Goal: Task Accomplishment & Management: Manage account settings

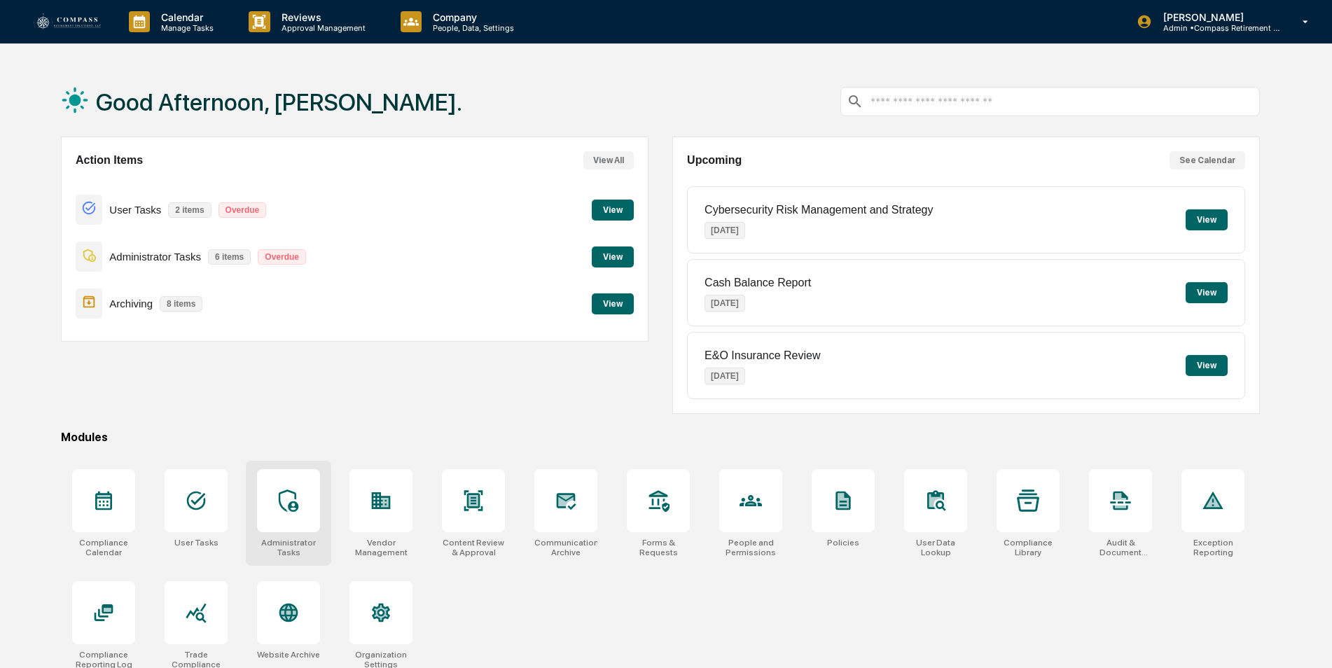
click at [294, 492] on icon at bounding box center [288, 501] width 22 height 22
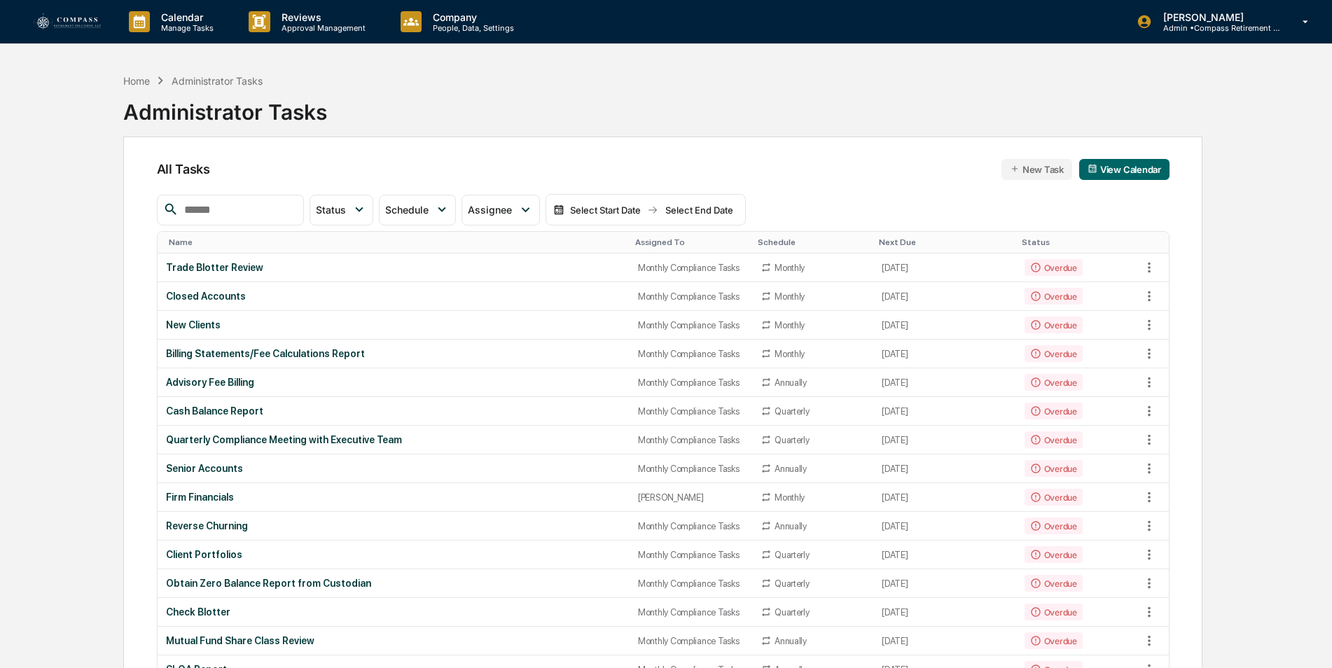
click at [229, 208] on input "text" at bounding box center [238, 210] width 119 height 18
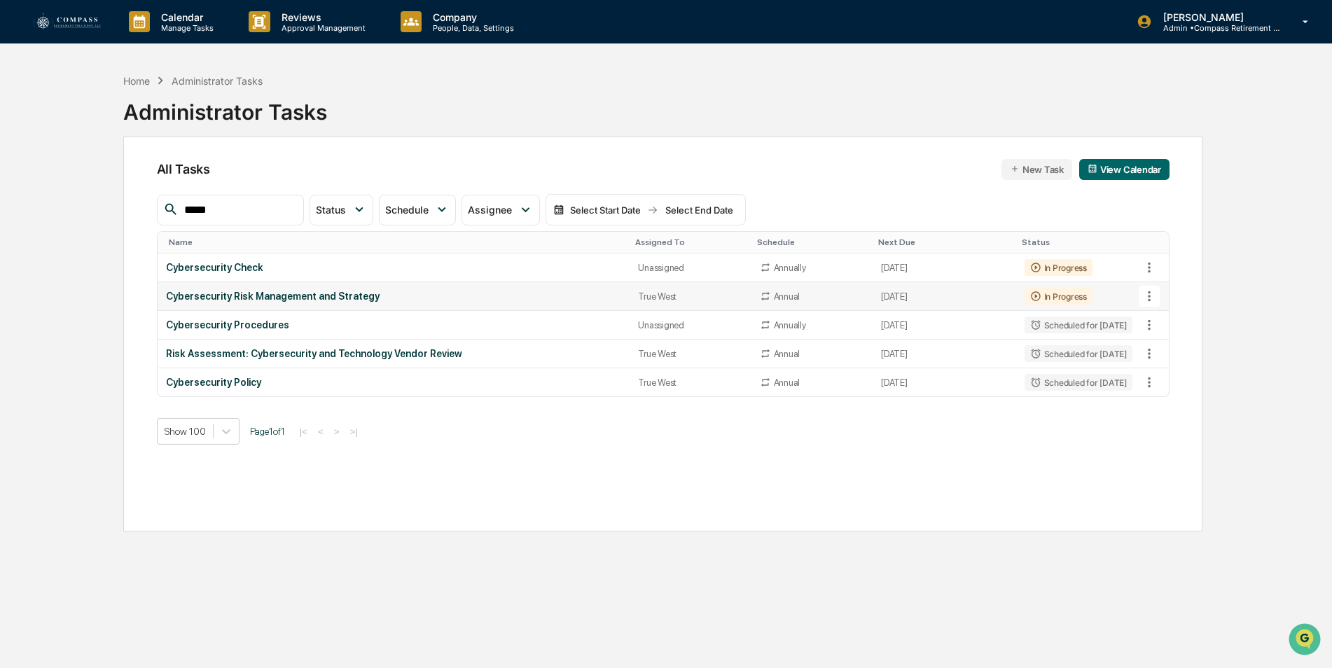
click at [1152, 298] on icon at bounding box center [1149, 296] width 15 height 15
click at [1162, 373] on img at bounding box center [1162, 373] width 11 height 11
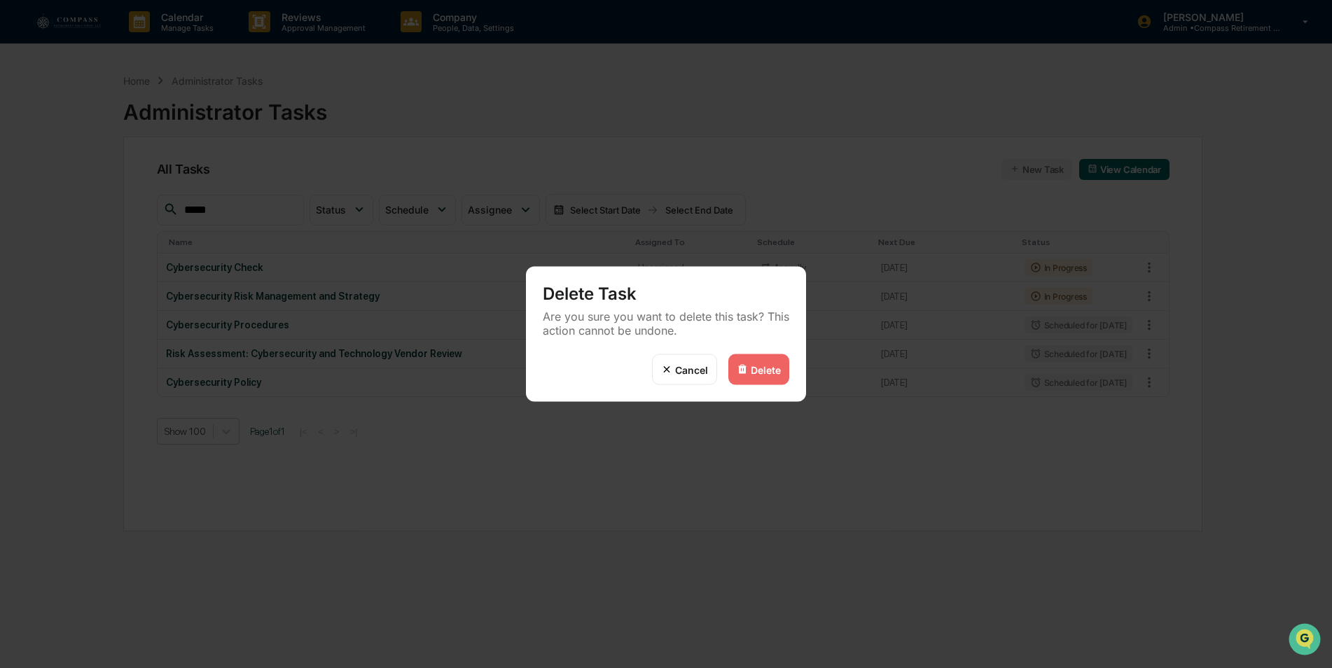
click at [772, 371] on div "Delete" at bounding box center [766, 370] width 30 height 12
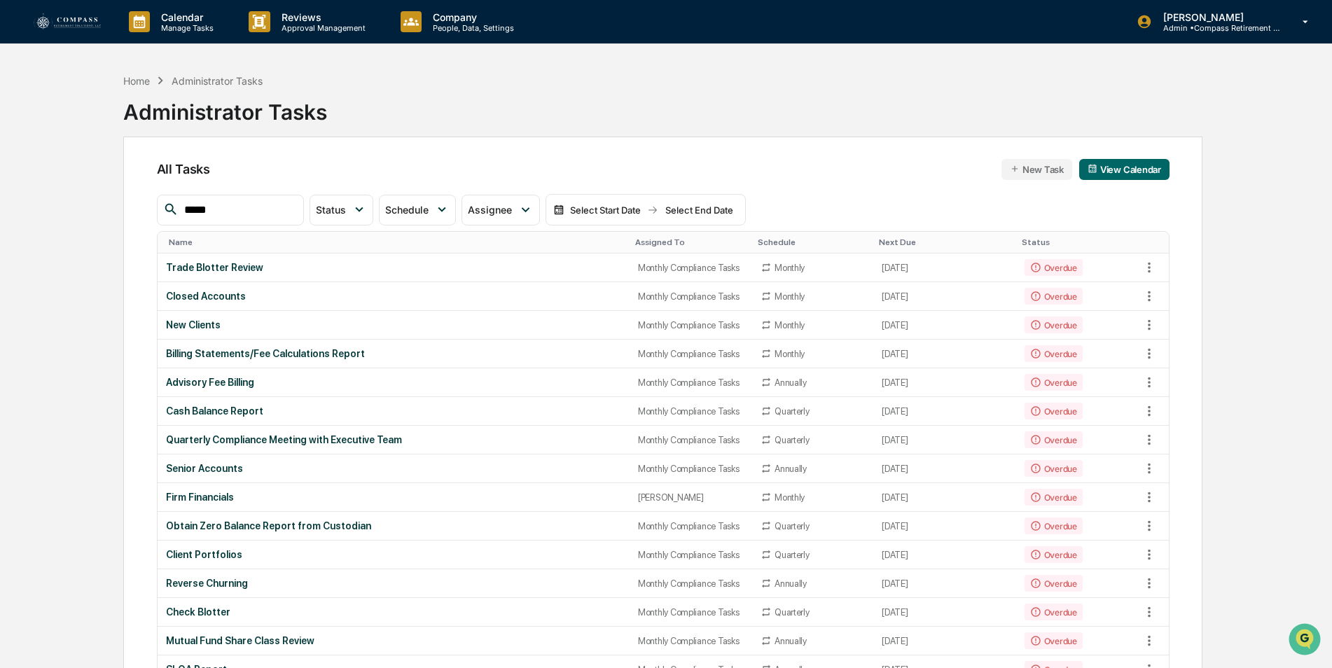
click at [230, 212] on input "*****" at bounding box center [238, 210] width 119 height 18
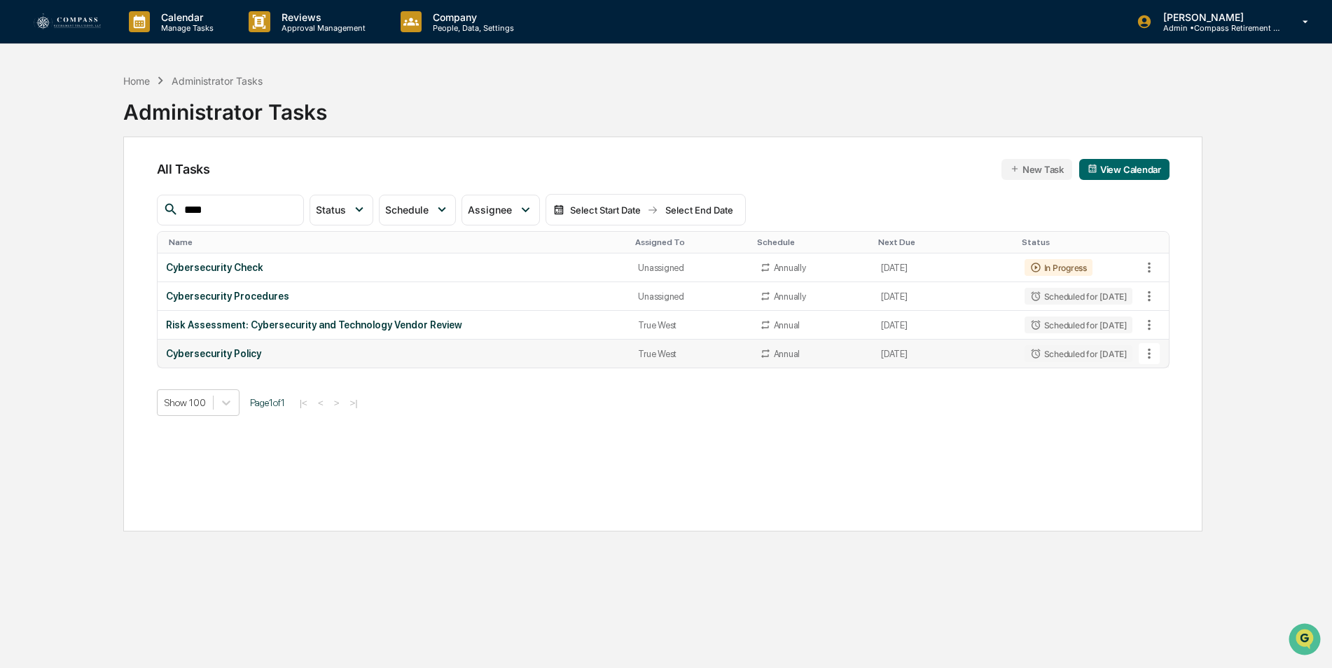
type input "****"
click at [1150, 361] on icon at bounding box center [1149, 353] width 15 height 15
click at [1169, 436] on li "Delete Task" at bounding box center [1202, 430] width 112 height 26
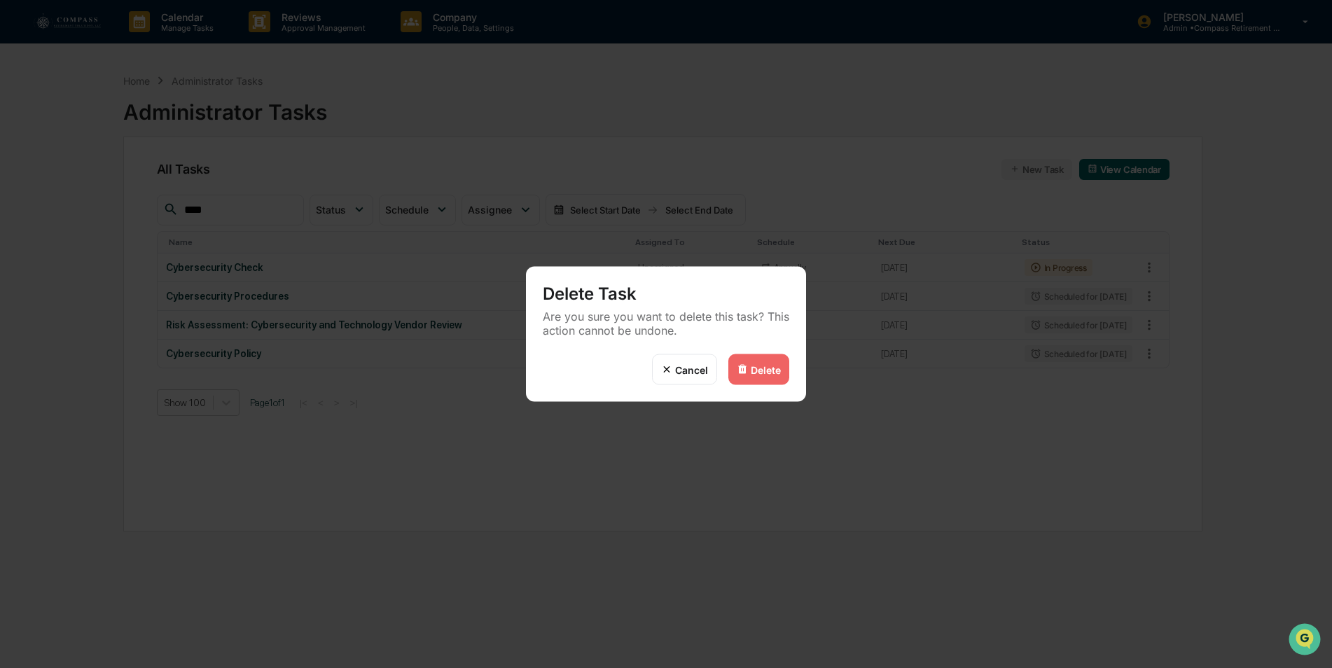
click at [759, 374] on div "Delete" at bounding box center [766, 370] width 30 height 12
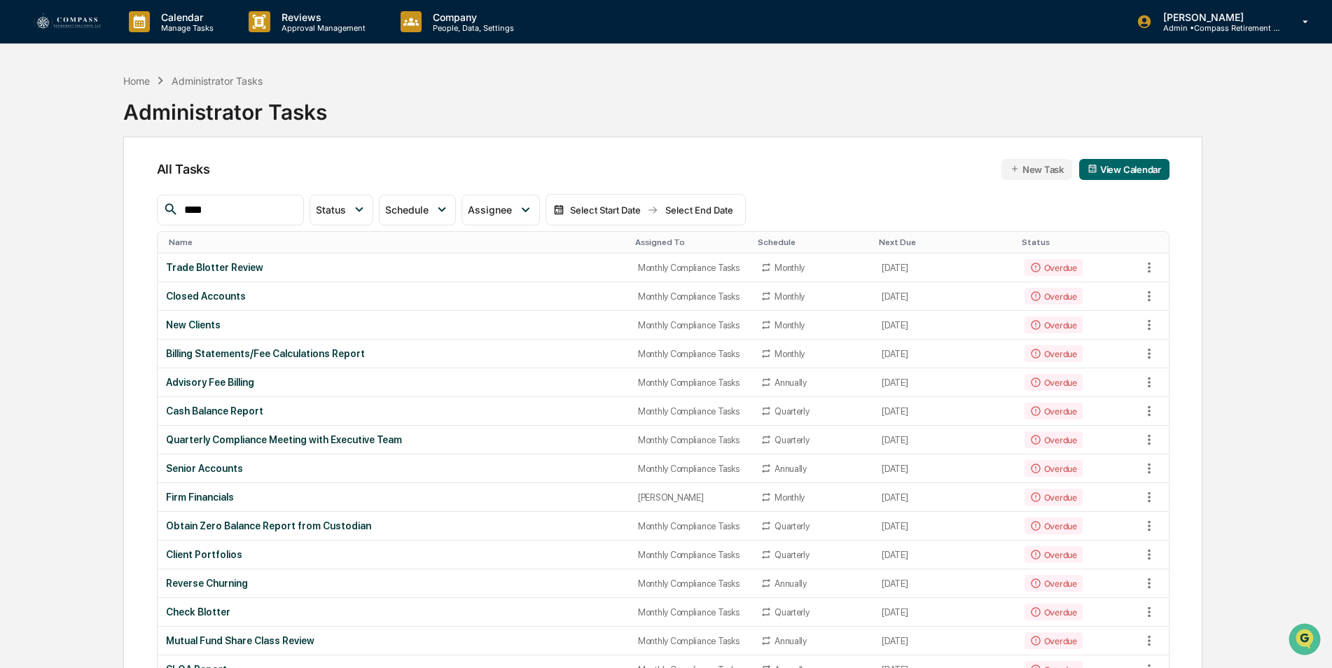
click at [648, 239] on div "Assigned To" at bounding box center [690, 242] width 111 height 10
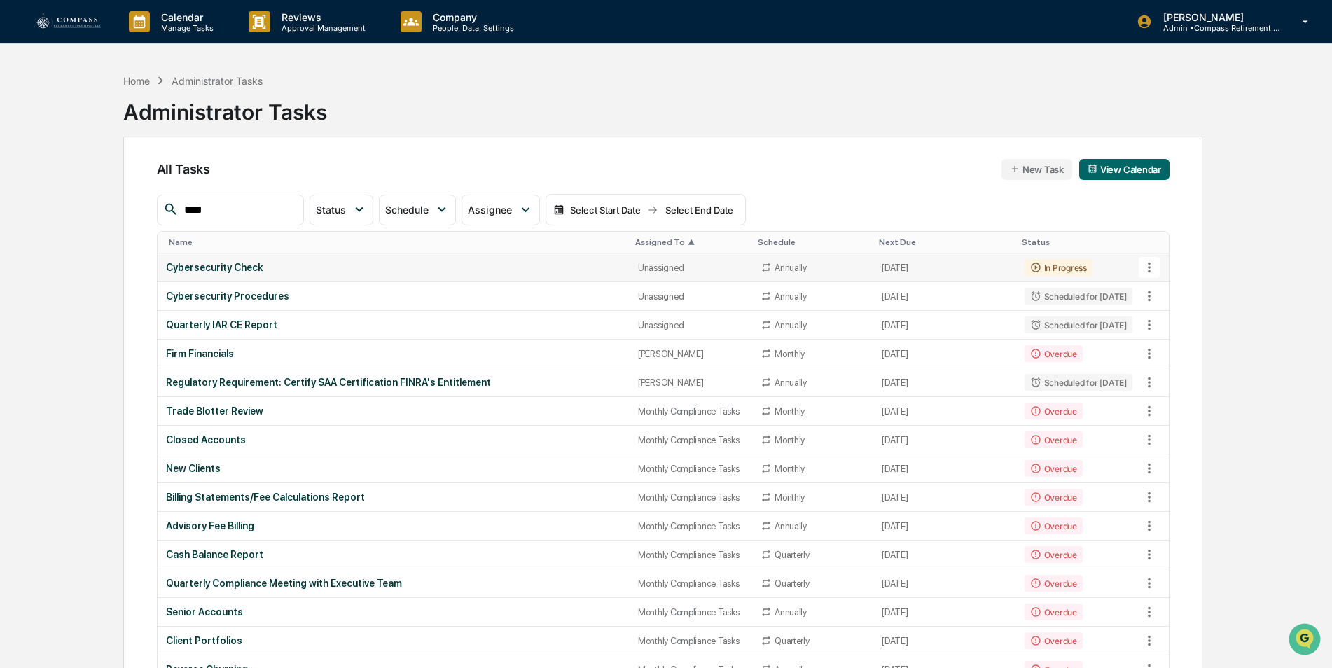
click at [1152, 268] on icon at bounding box center [1149, 267] width 15 height 15
click at [265, 272] on div at bounding box center [669, 334] width 1339 height 668
click at [234, 268] on div "Cybersecurity Check" at bounding box center [393, 267] width 455 height 11
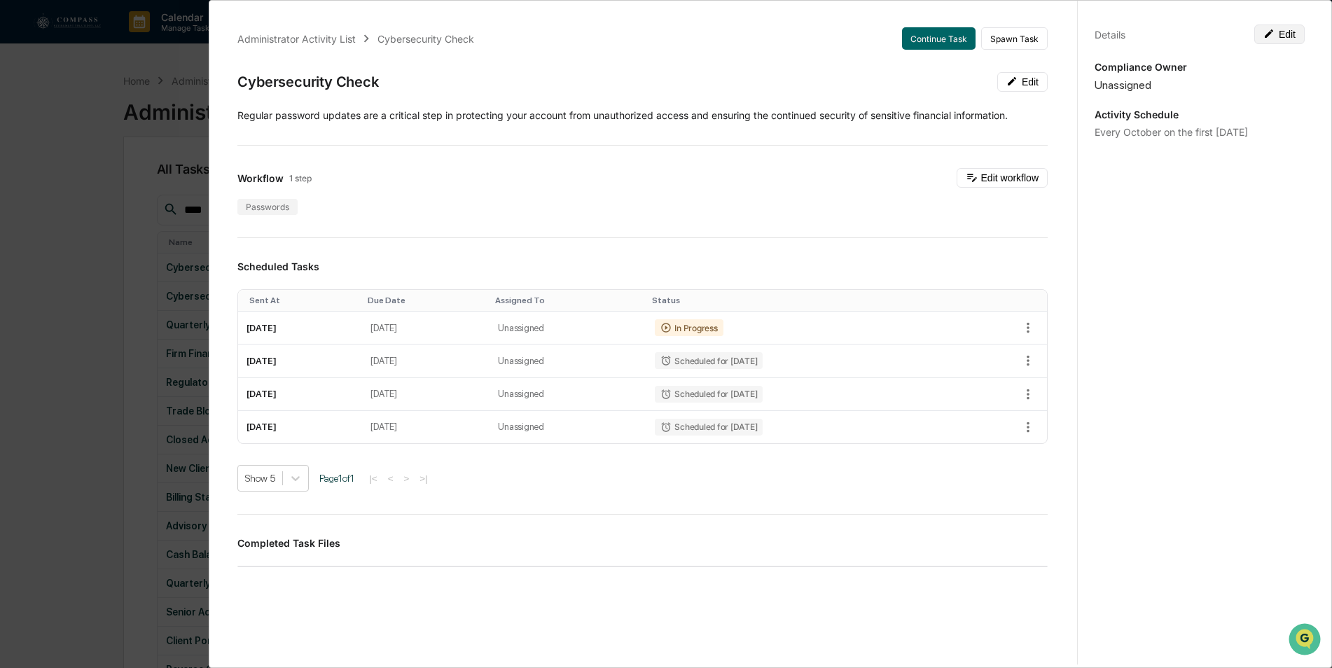
click at [1280, 36] on button "Edit" at bounding box center [1280, 35] width 50 height 20
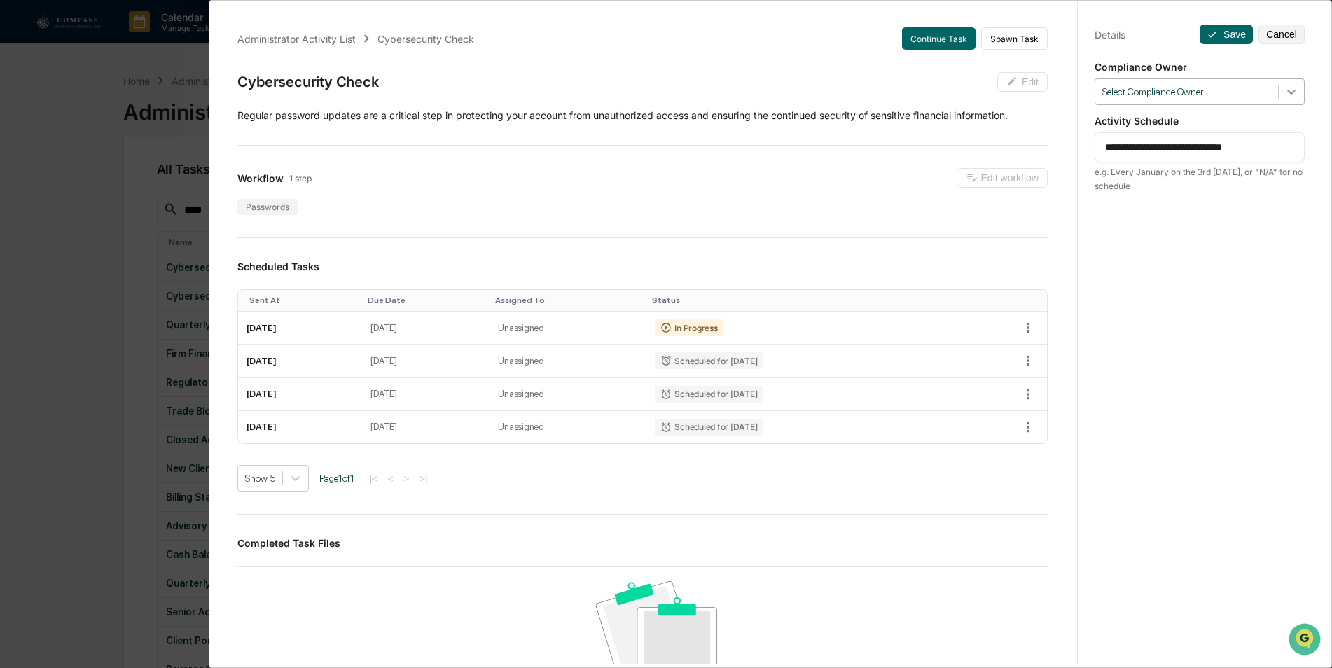
click at [1288, 97] on icon at bounding box center [1292, 92] width 14 height 14
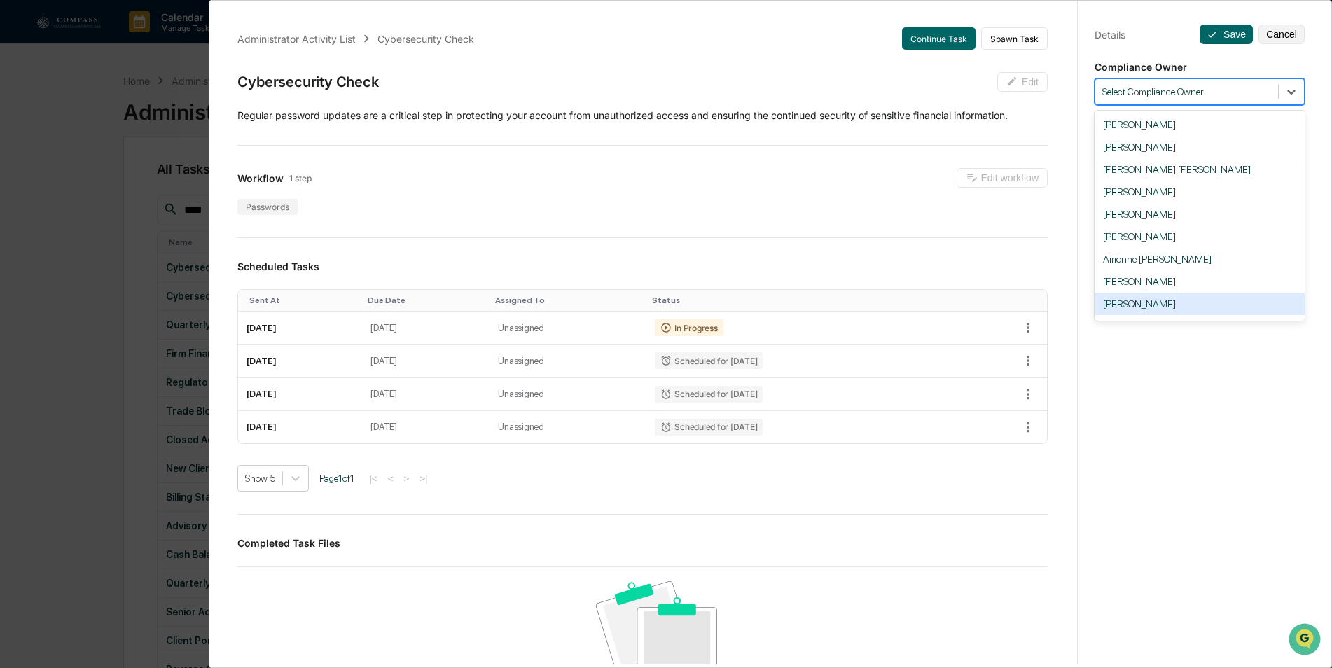
scroll to position [120, 0]
click at [1218, 296] on div "Compliance Group: Monthly Compliance Tasks" at bounding box center [1200, 307] width 210 height 22
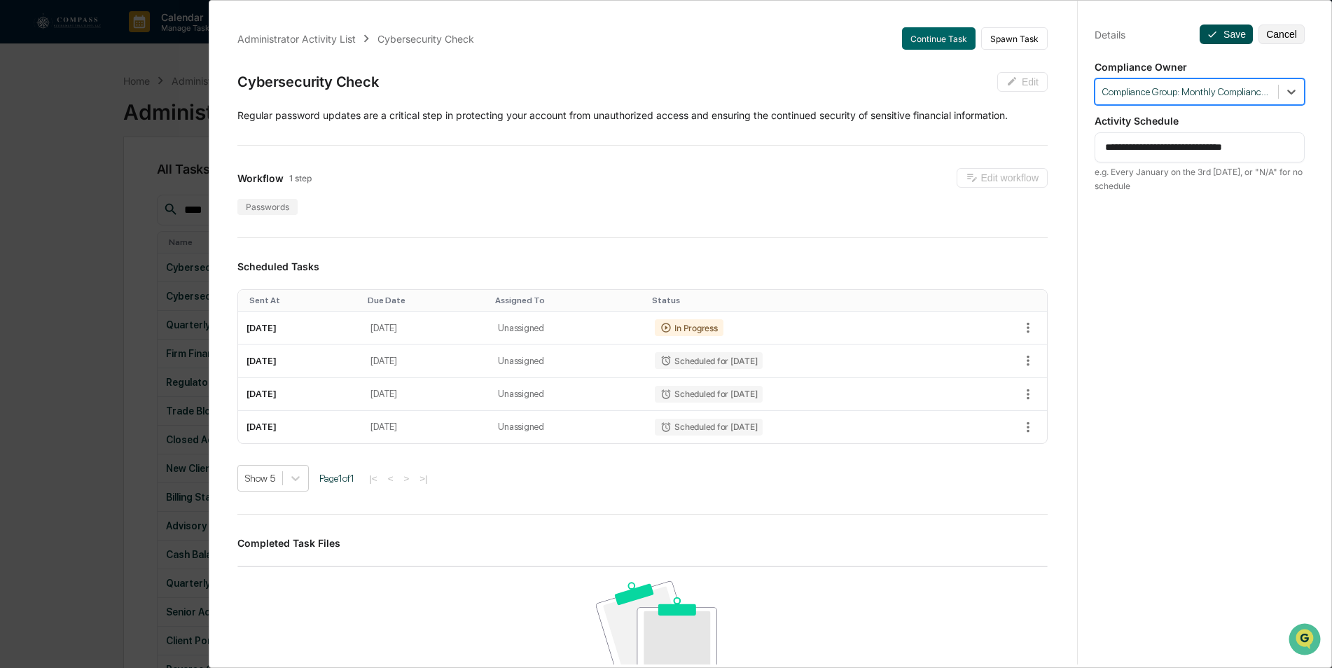
click at [1218, 26] on button "Save" at bounding box center [1226, 35] width 53 height 20
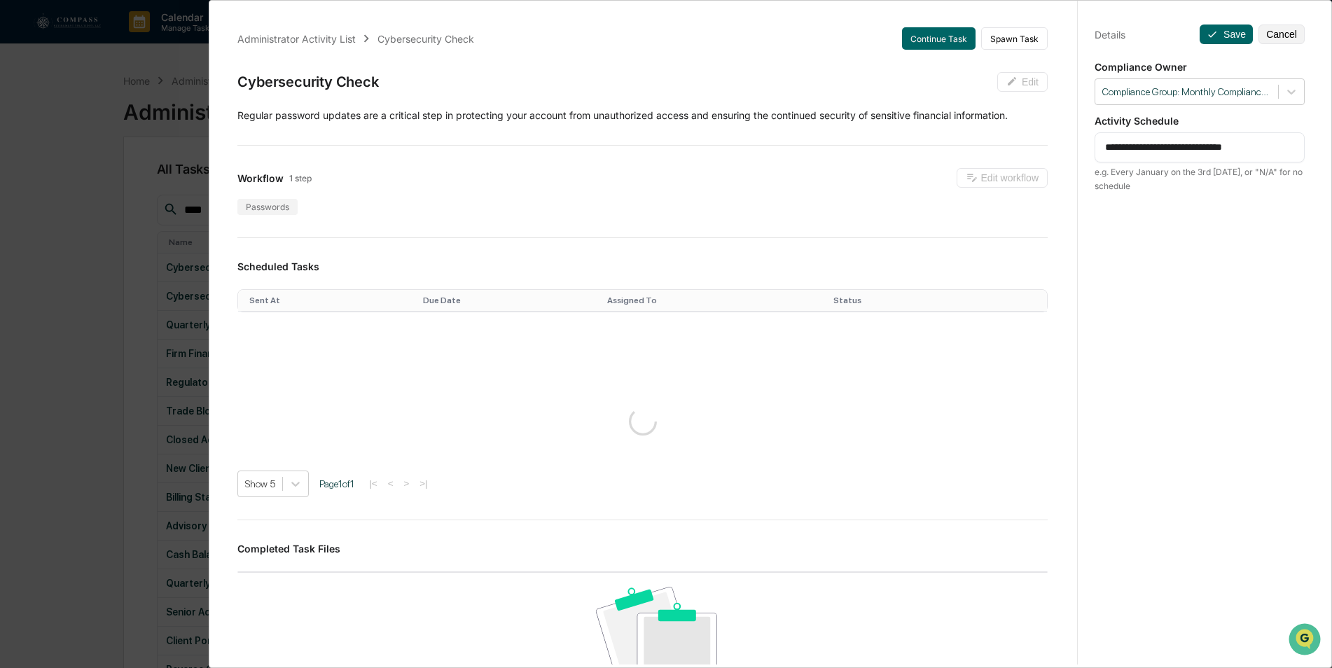
click at [62, 125] on div "**********" at bounding box center [666, 334] width 1332 height 668
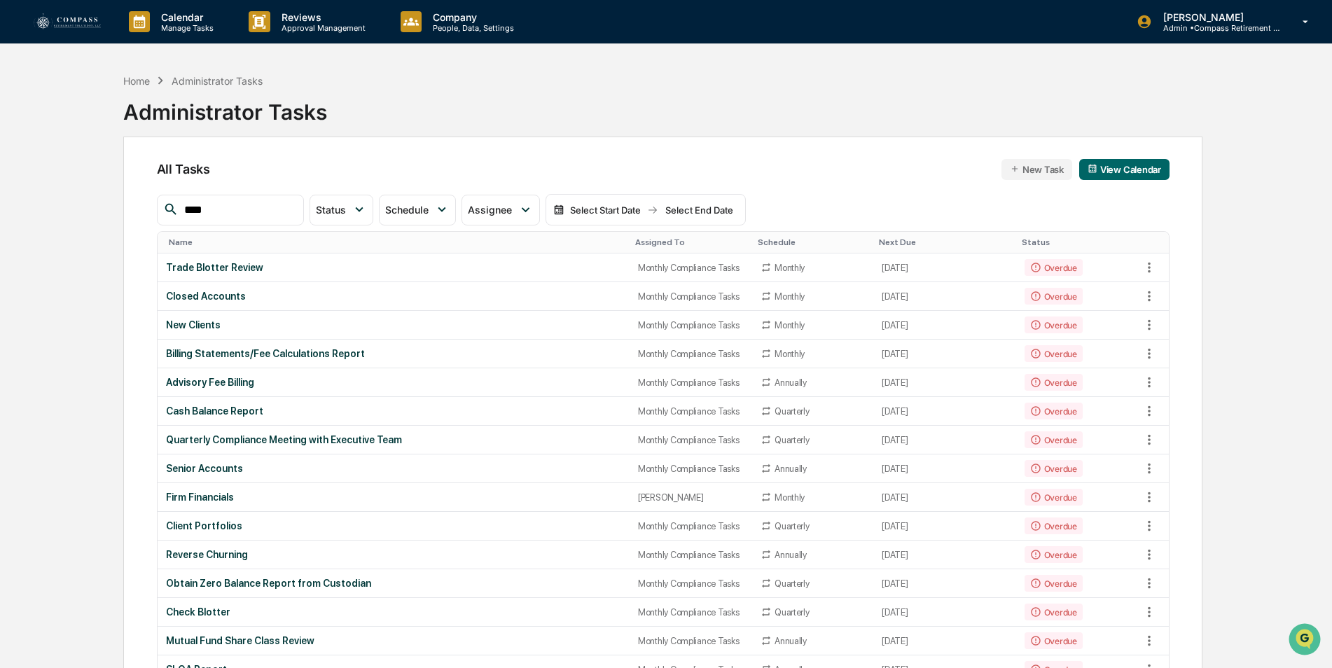
click at [635, 238] on div "Assigned To" at bounding box center [690, 242] width 111 height 10
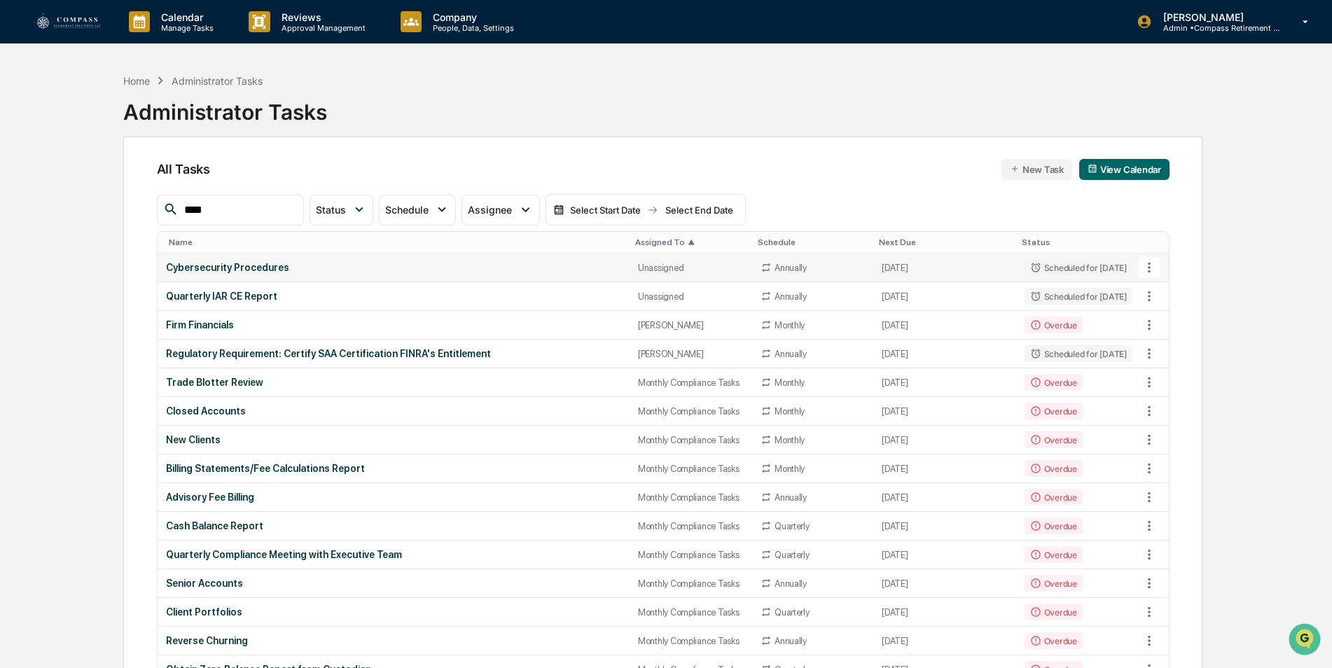
click at [328, 270] on div "Cybersecurity Procedures" at bounding box center [393, 267] width 455 height 11
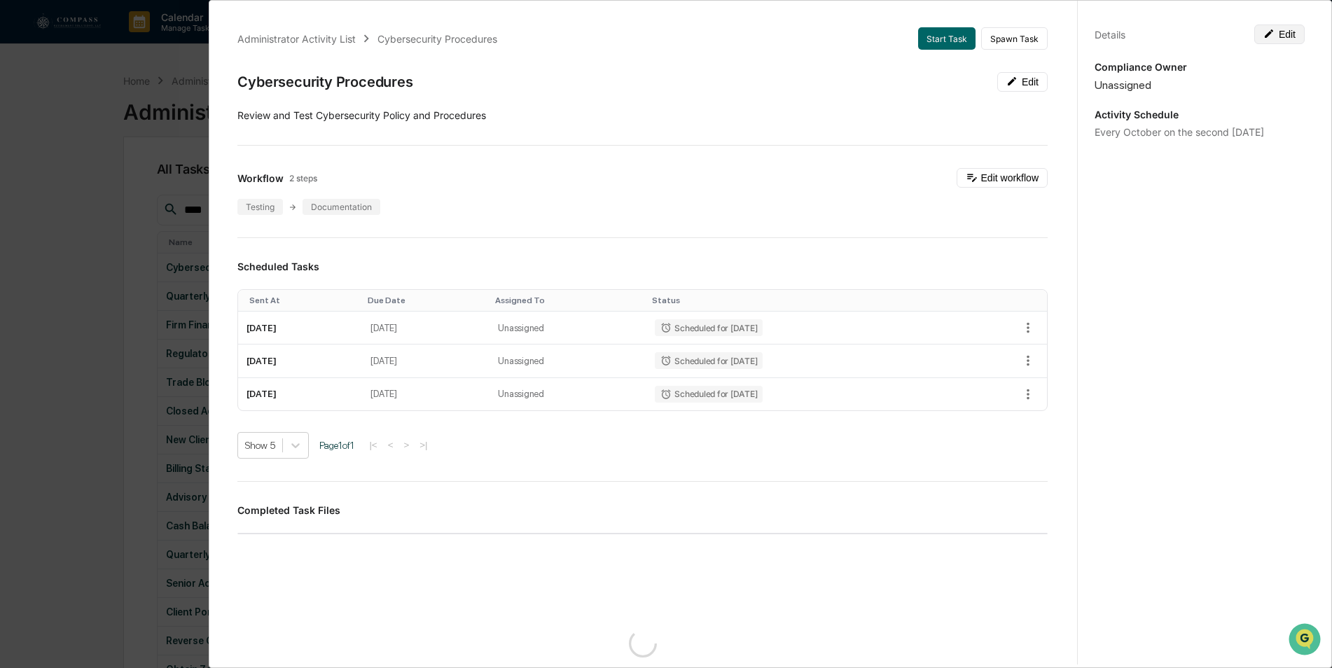
click at [1280, 36] on button "Edit" at bounding box center [1280, 35] width 50 height 20
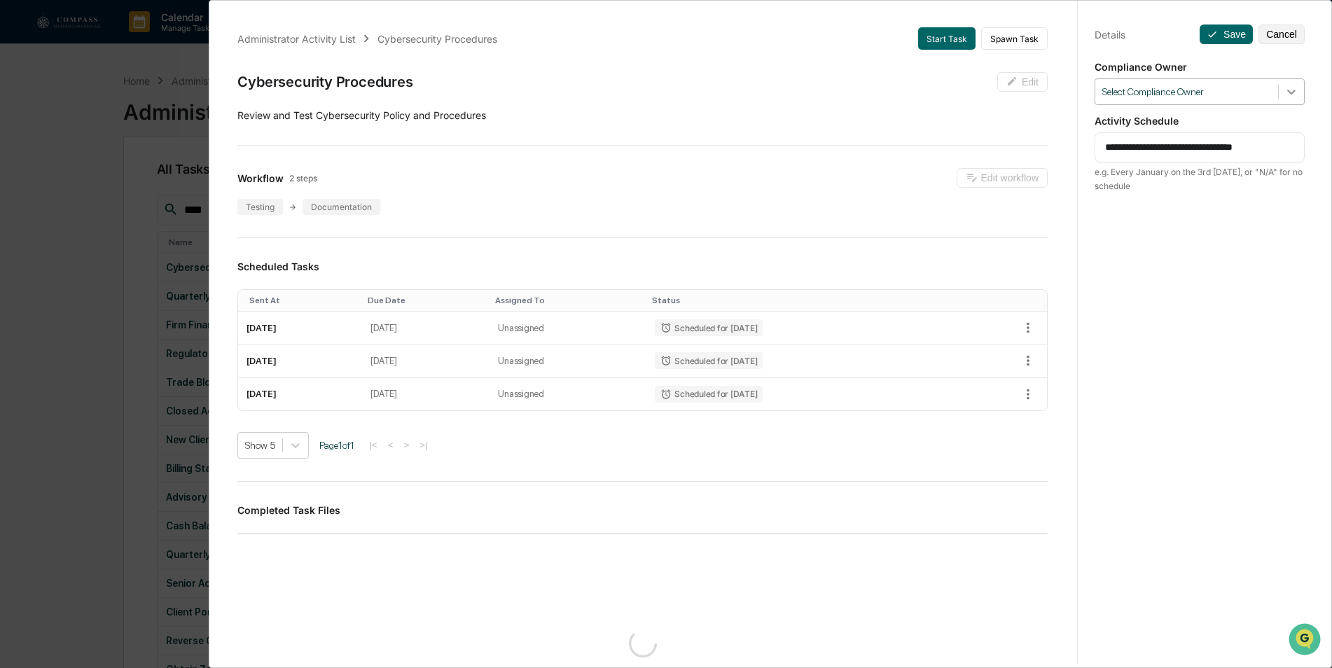
click at [1285, 92] on icon at bounding box center [1292, 92] width 14 height 14
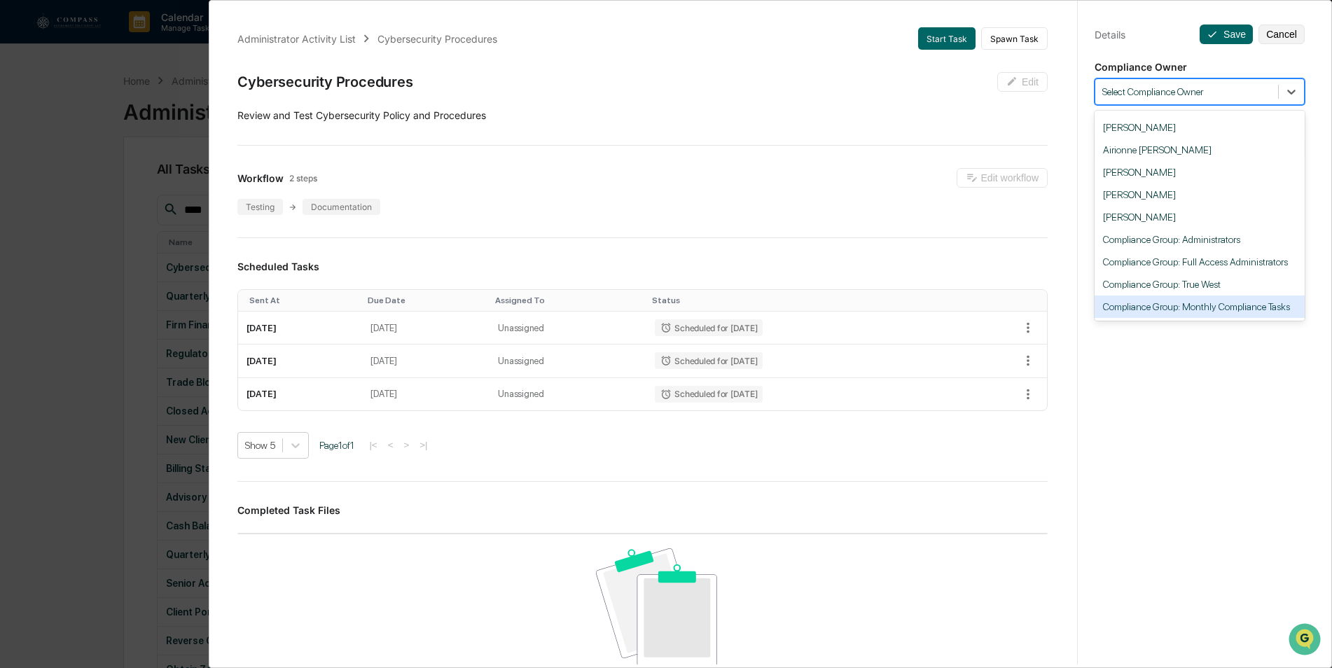
click at [1227, 298] on div "Compliance Group: Monthly Compliance Tasks" at bounding box center [1200, 307] width 210 height 22
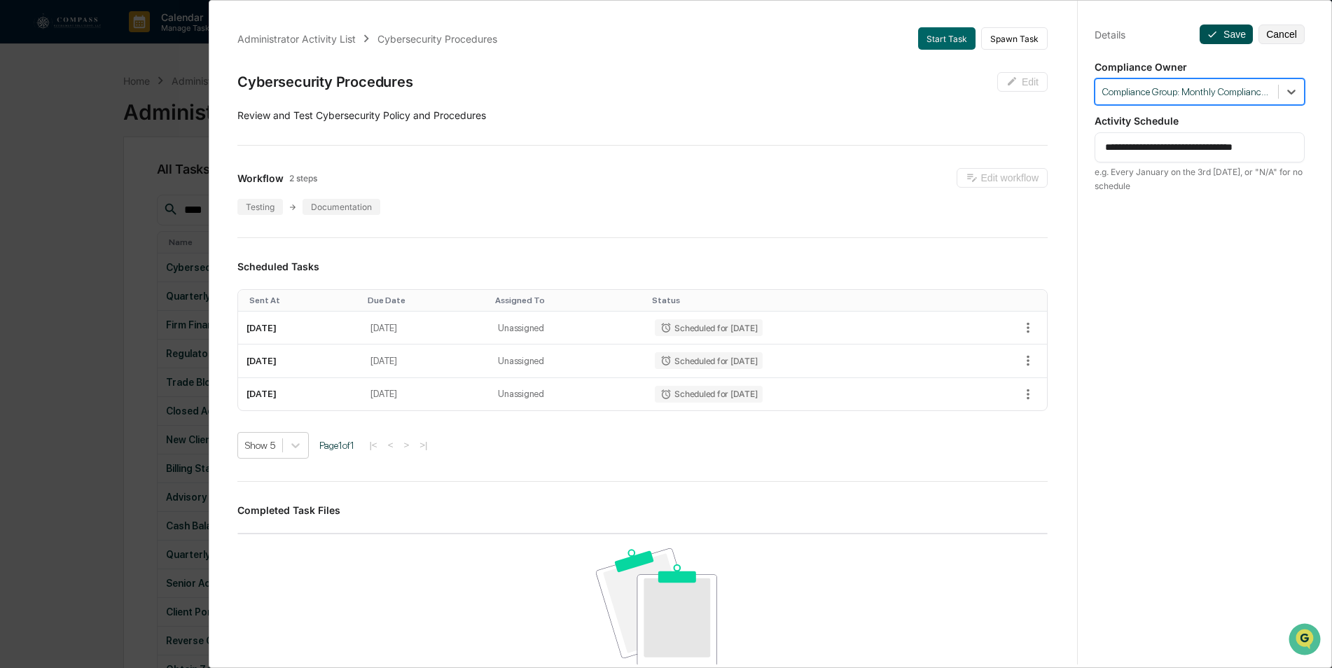
click at [1215, 29] on button "Save" at bounding box center [1226, 35] width 53 height 20
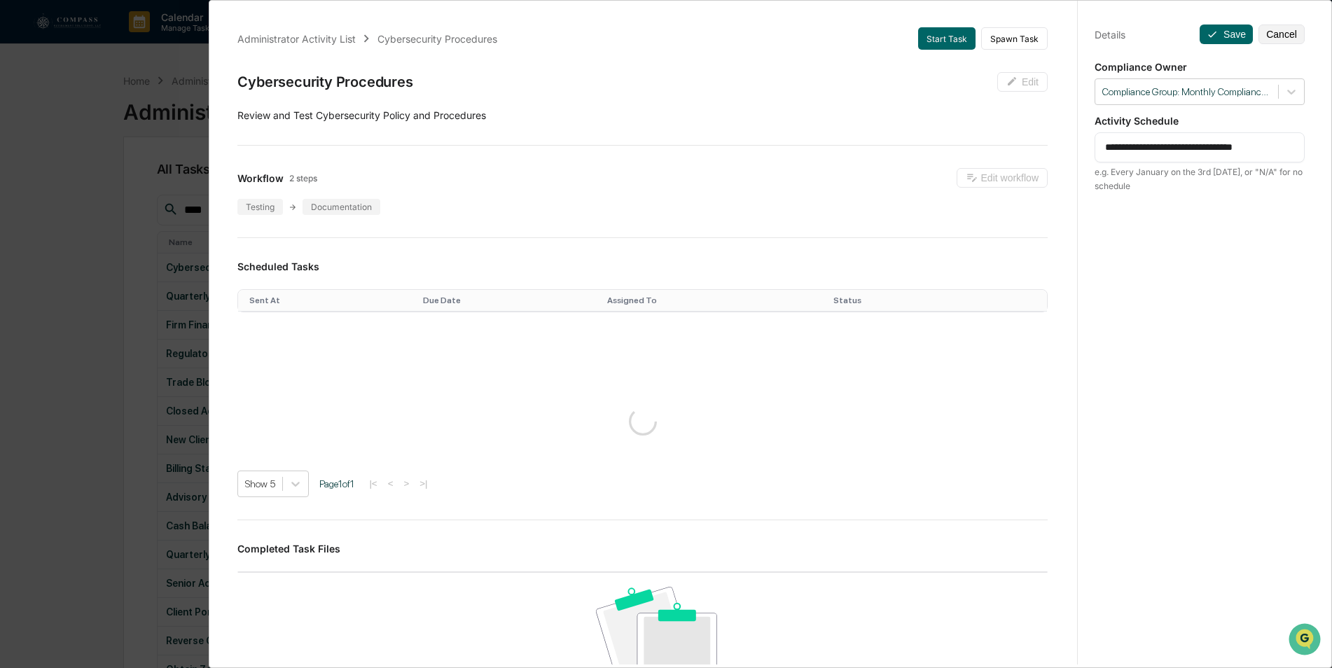
click at [88, 268] on div "**********" at bounding box center [666, 334] width 1332 height 668
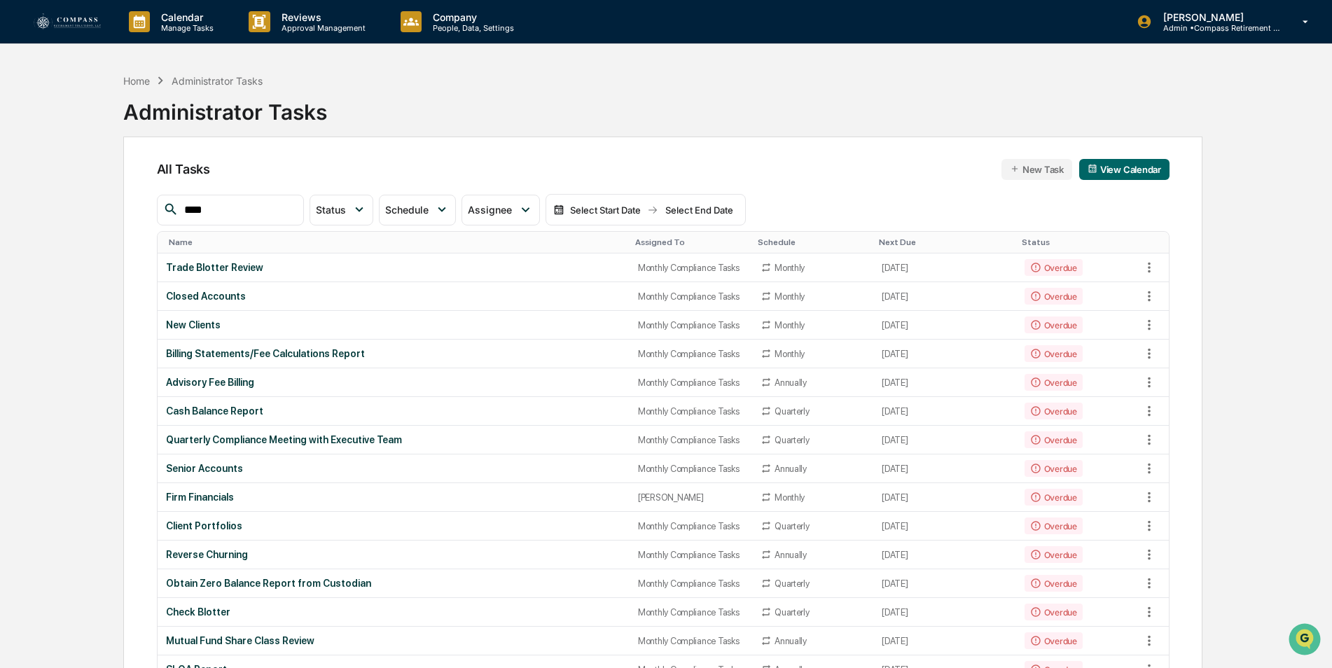
click at [656, 246] on div "Assigned To" at bounding box center [690, 242] width 111 height 10
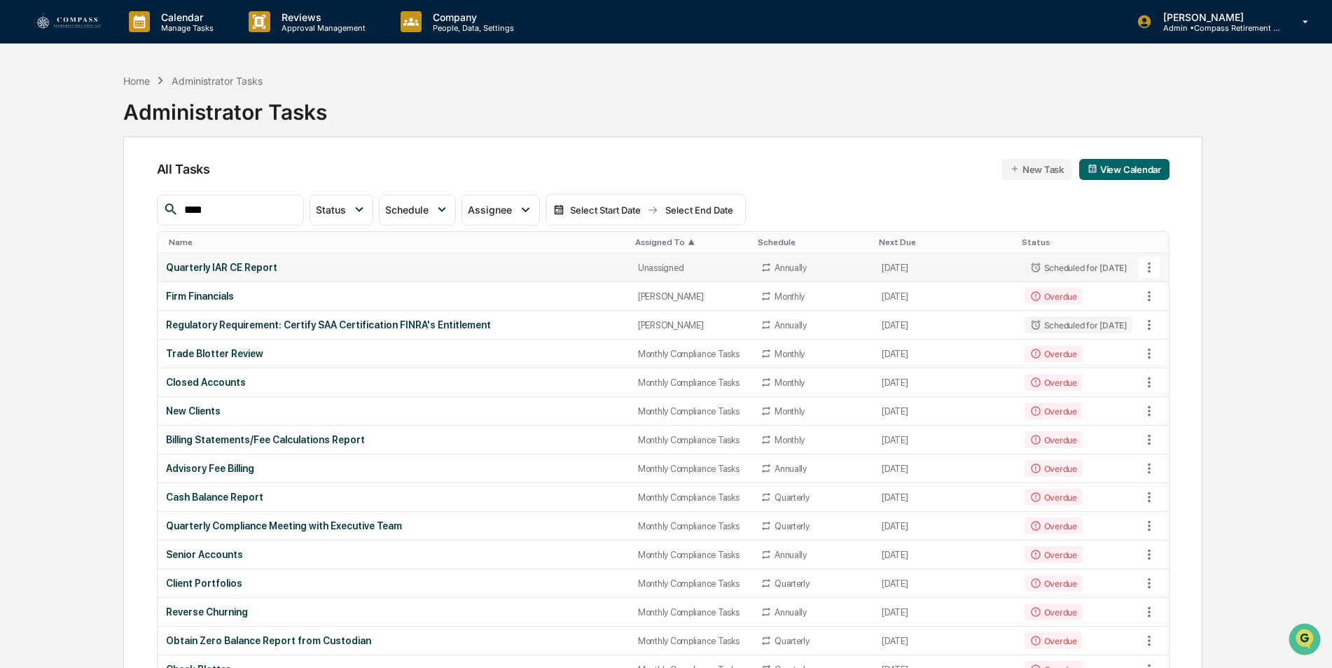
click at [181, 265] on div "Quarterly IAR CE Report" at bounding box center [393, 267] width 455 height 11
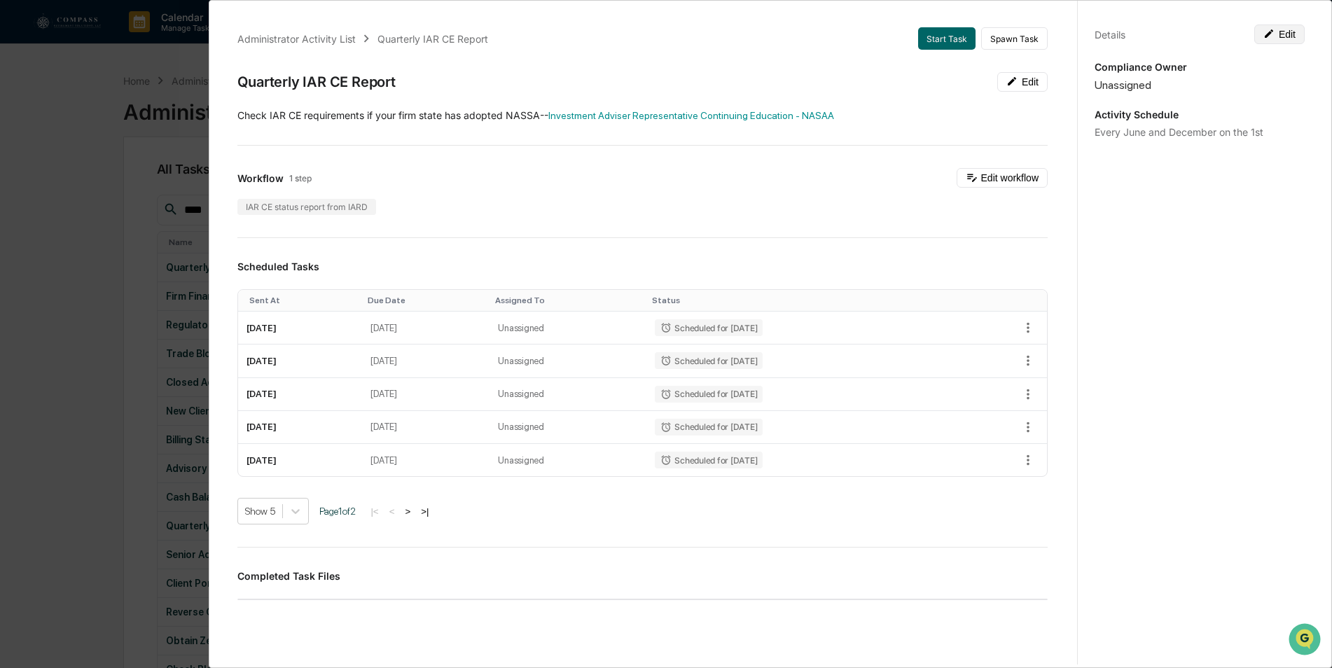
click at [1278, 41] on button "Edit" at bounding box center [1280, 35] width 50 height 20
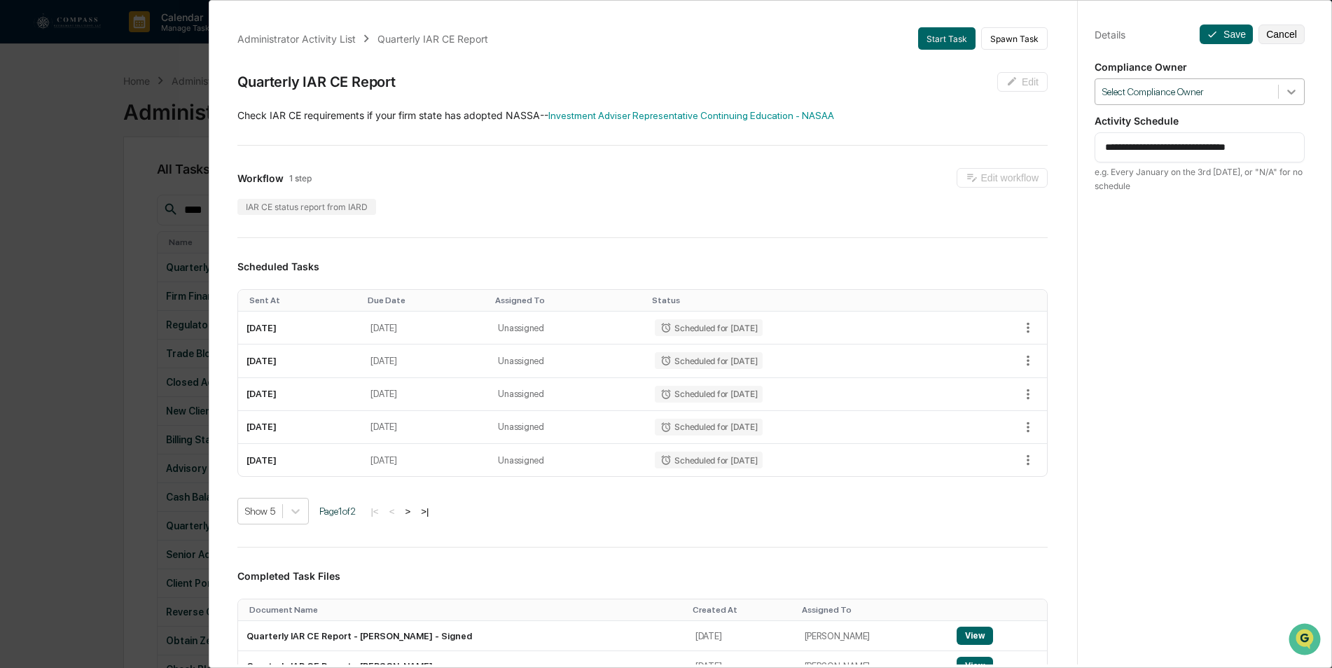
click at [1288, 96] on icon at bounding box center [1292, 92] width 14 height 14
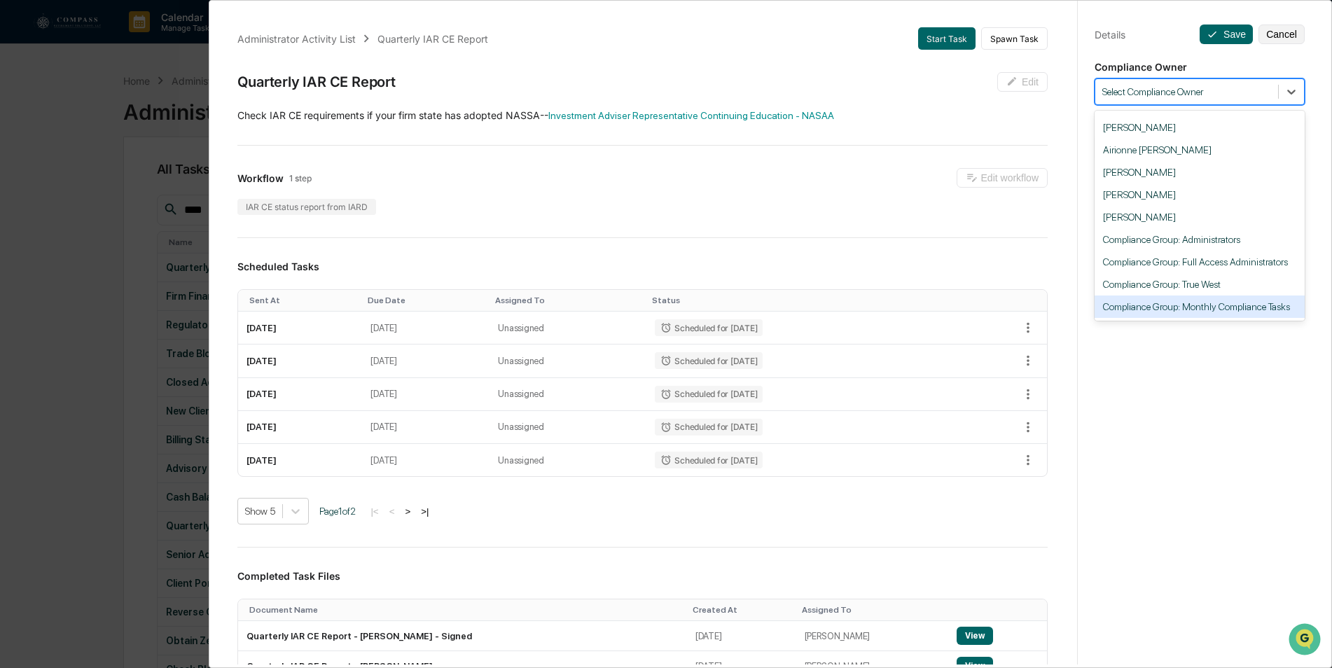
click at [1212, 299] on div "Compliance Group: Monthly Compliance Tasks" at bounding box center [1200, 307] width 210 height 22
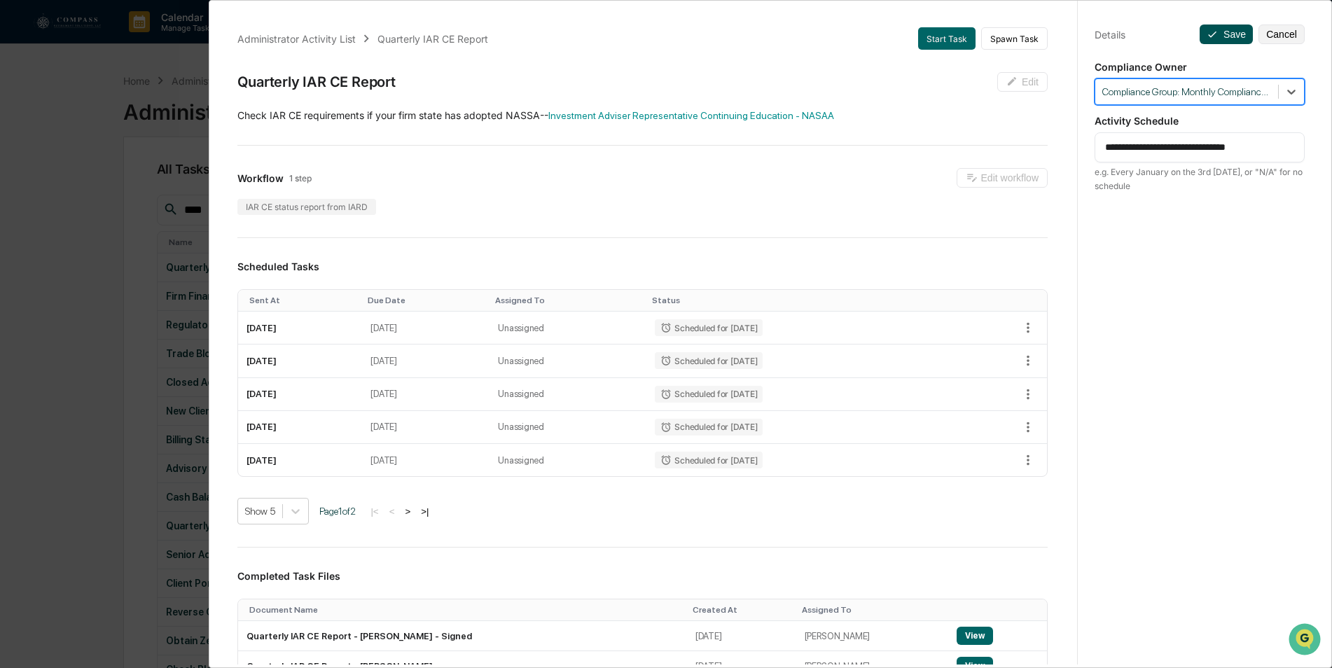
click at [1213, 34] on button "Save" at bounding box center [1226, 35] width 53 height 20
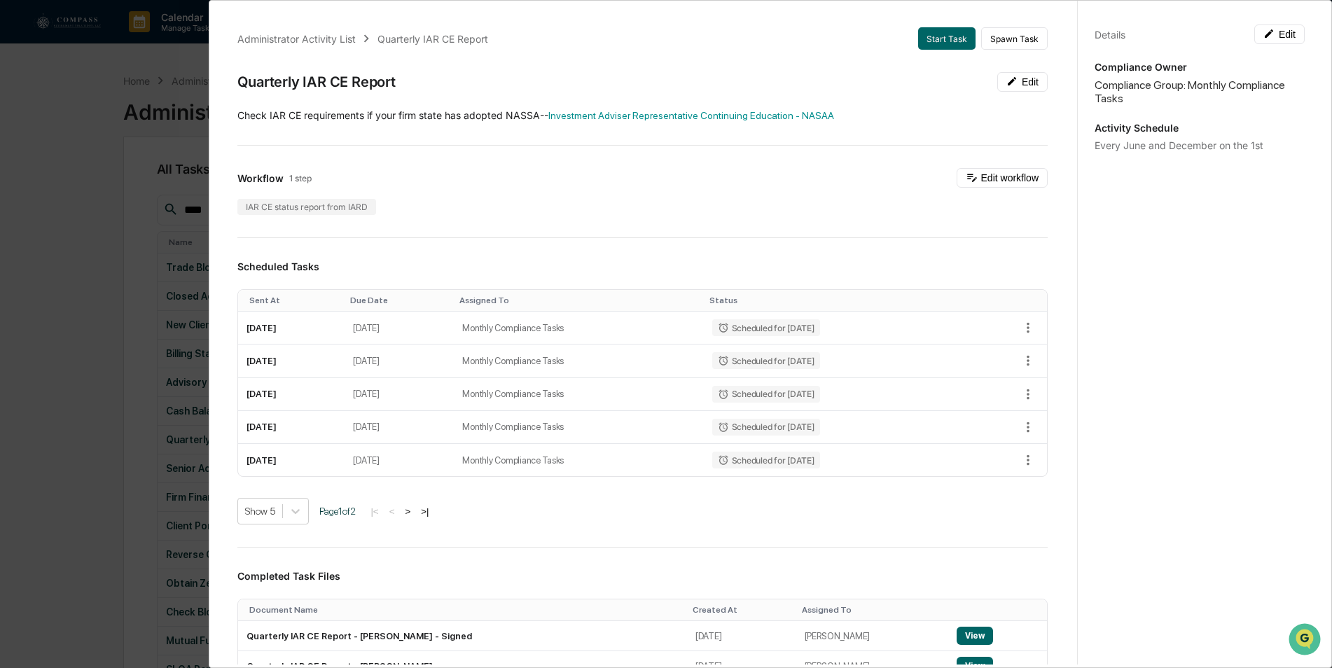
click at [36, 100] on div "Administrator Activity List Quarterly IAR CE Report Start Task Spawn Task Quart…" at bounding box center [666, 334] width 1332 height 668
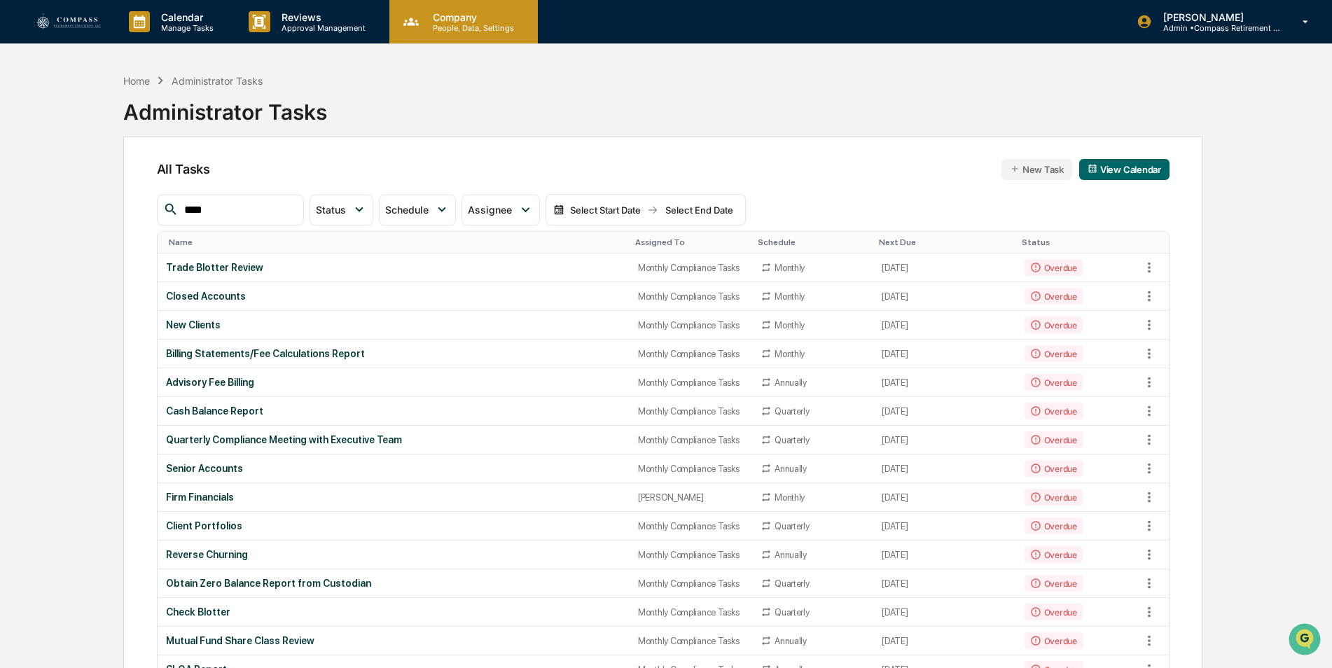
click at [487, 18] on p "Company" at bounding box center [471, 17] width 99 height 12
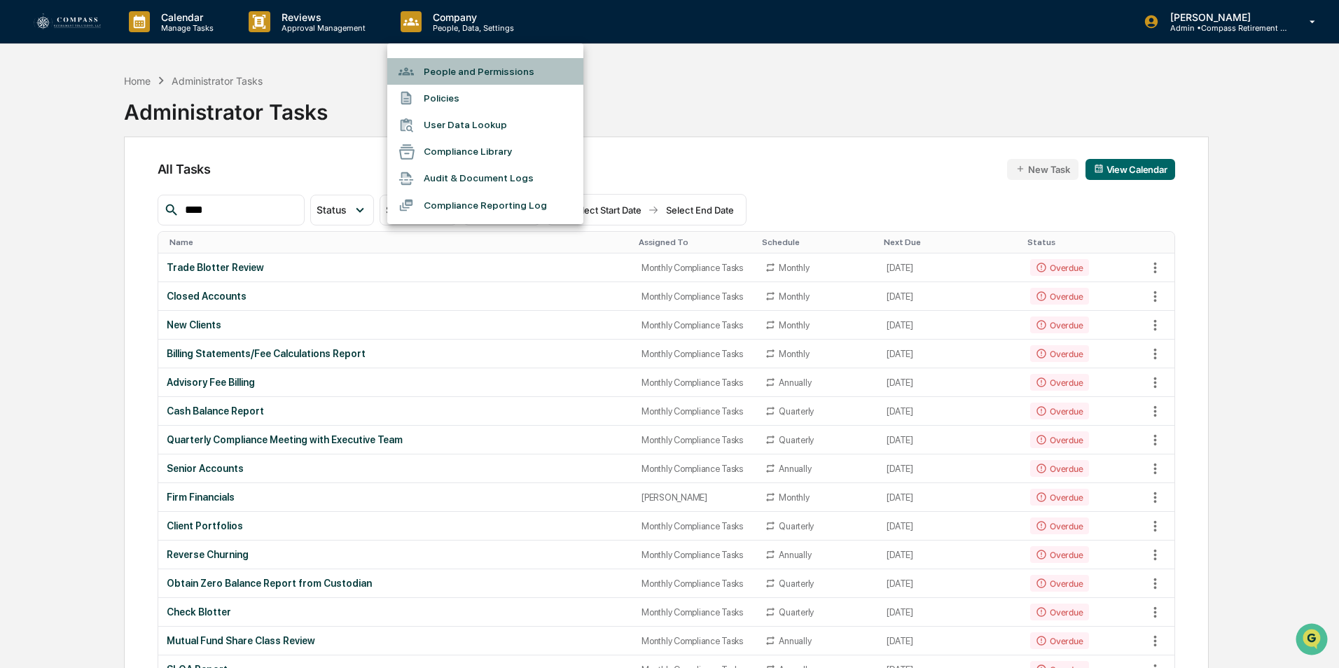
click at [467, 75] on li "People and Permissions" at bounding box center [485, 71] width 196 height 27
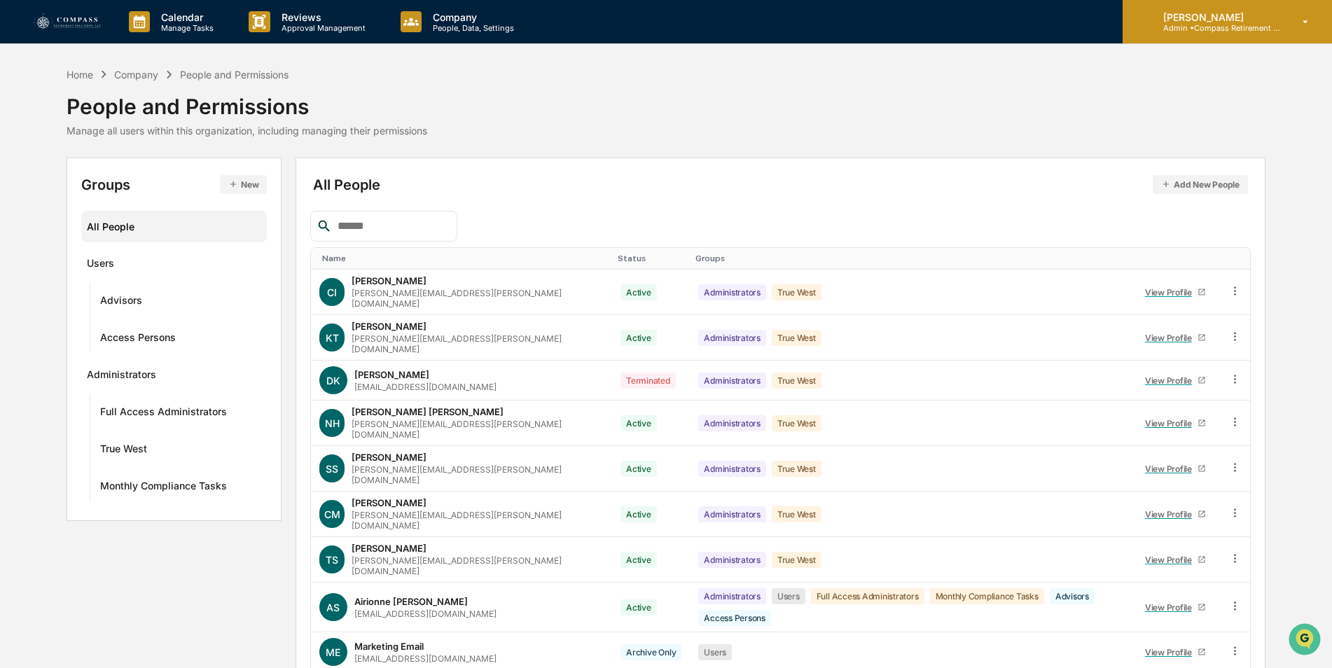
click at [1220, 37] on div "[PERSON_NAME] Admin • Compass Retirement Solutions" at bounding box center [1227, 21] width 209 height 43
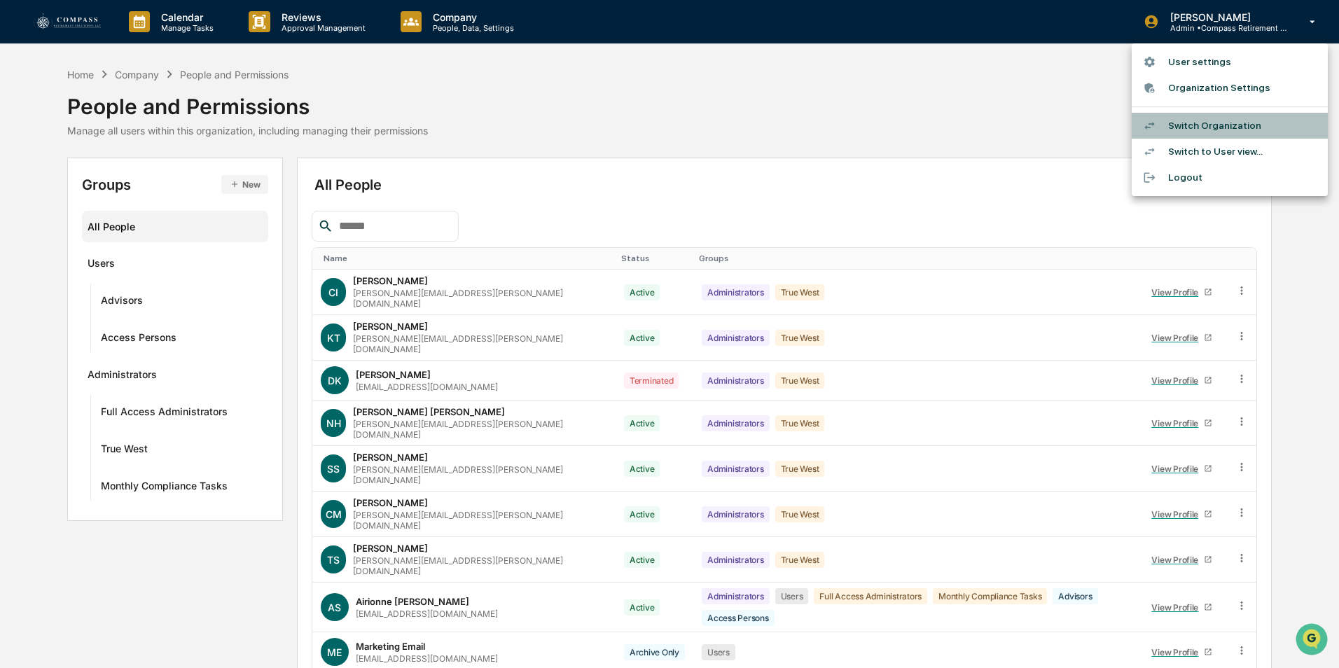
click at [1206, 125] on li "Switch Organization" at bounding box center [1230, 126] width 196 height 26
